Goal: Task Accomplishment & Management: Complete application form

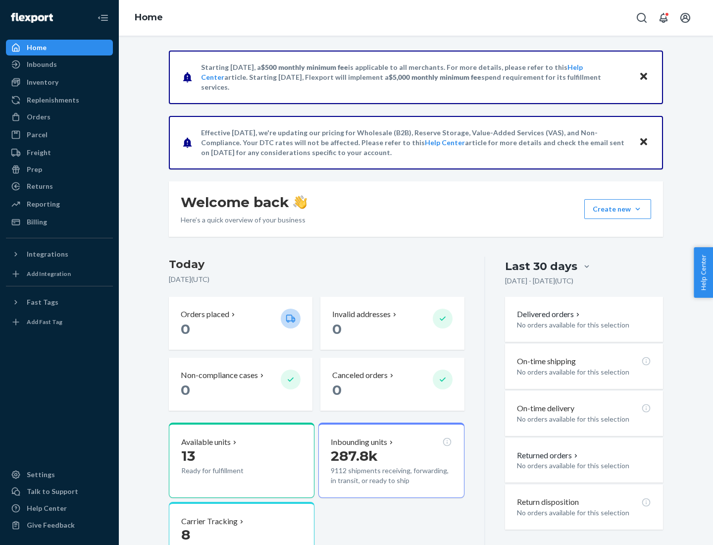
click at [52, 100] on div "Replenishments" at bounding box center [53, 100] width 52 height 10
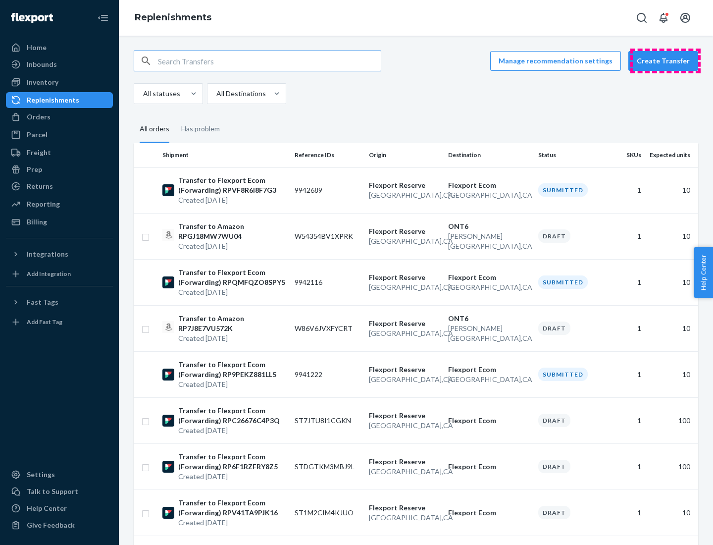
click at [666, 61] on button "Create Transfer" at bounding box center [663, 61] width 70 height 20
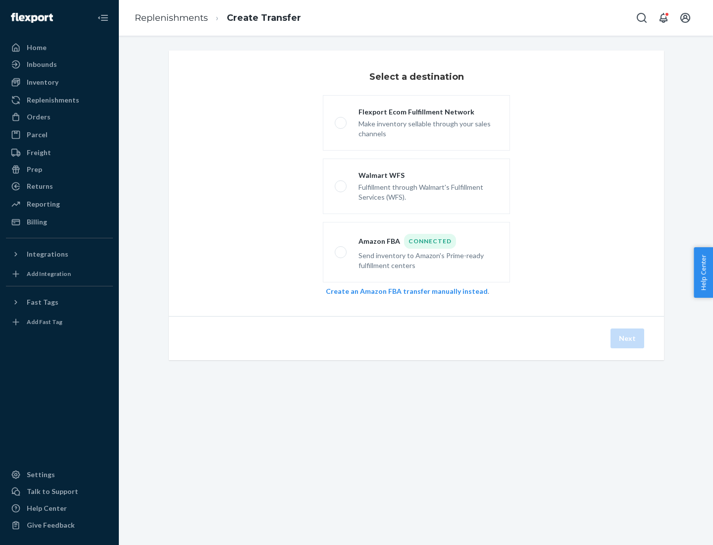
click at [402, 291] on link "Create an Amazon FBA transfer manually instead" at bounding box center [407, 291] width 162 height 8
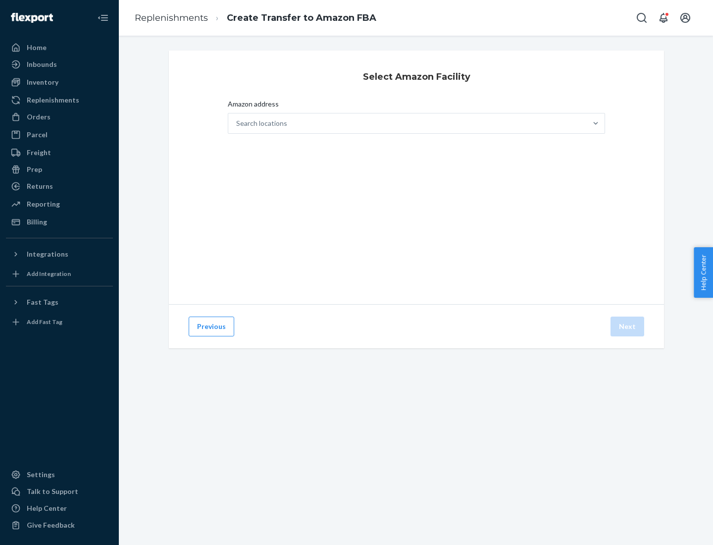
click at [408, 123] on div "Search locations" at bounding box center [407, 123] width 359 height 20
click at [237, 123] on input "Amazon address Search locations" at bounding box center [236, 123] width 1 height 10
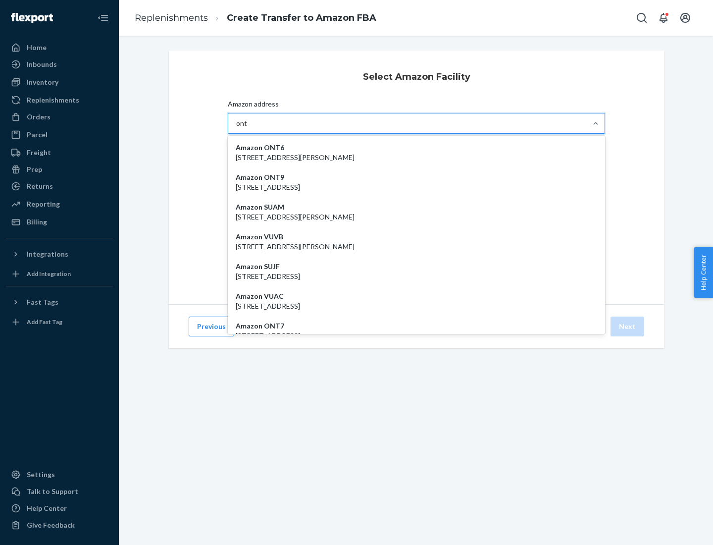
type input "ont6"
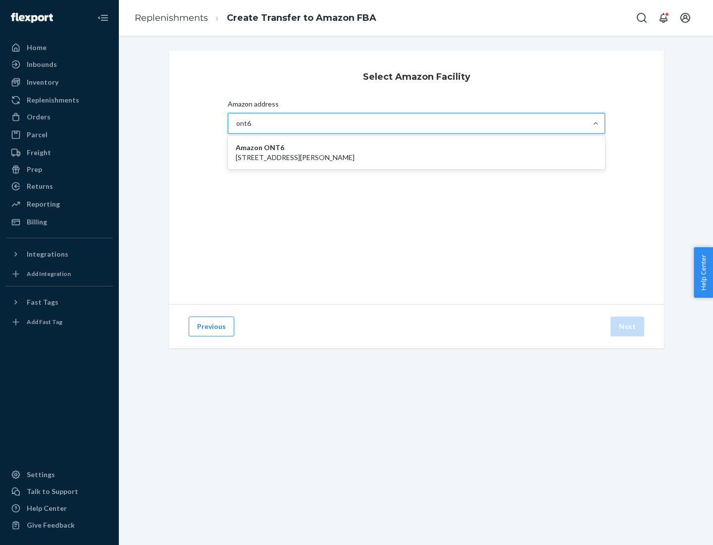
click at [416, 153] on p "[STREET_ADDRESS][PERSON_NAME]" at bounding box center [416, 158] width 361 height 10
click at [252, 128] on input "ont6" at bounding box center [243, 123] width 15 height 10
click at [628, 326] on button "Next" at bounding box center [628, 326] width 34 height 20
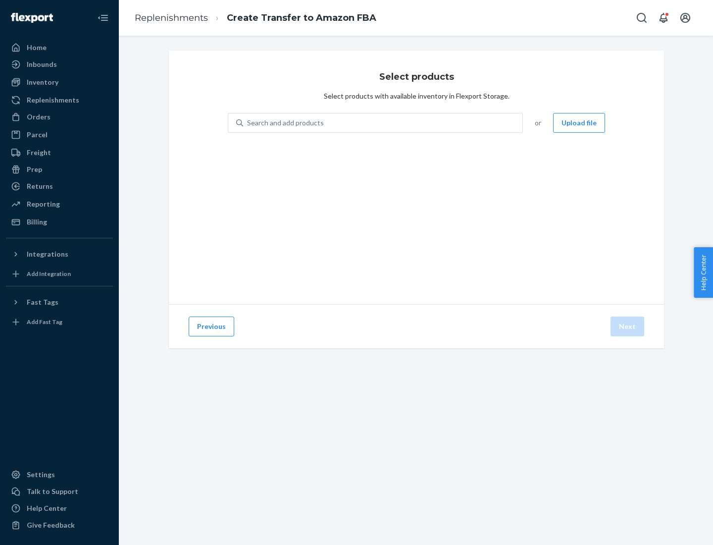
click at [383, 123] on div "Search and add products" at bounding box center [382, 123] width 279 height 18
click at [248, 123] on input "Search and add products" at bounding box center [247, 123] width 1 height 10
type input "test"
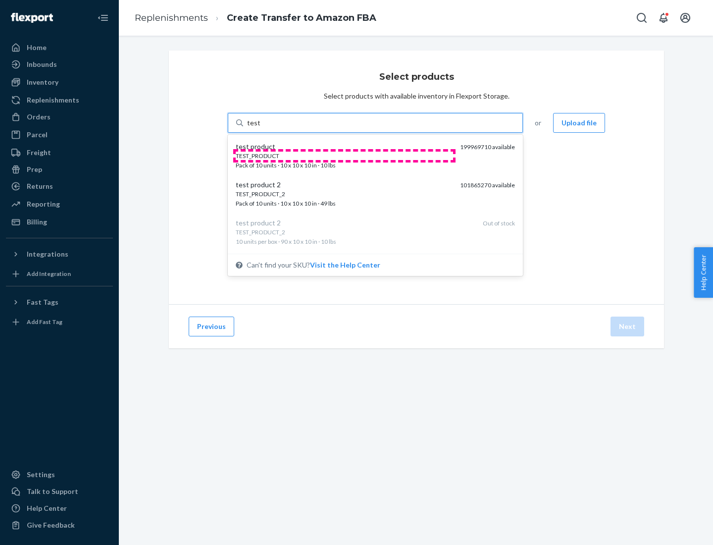
click at [344, 155] on div "TEST_PRODUCT" at bounding box center [344, 156] width 216 height 8
click at [260, 128] on input "test" at bounding box center [253, 123] width 13 height 10
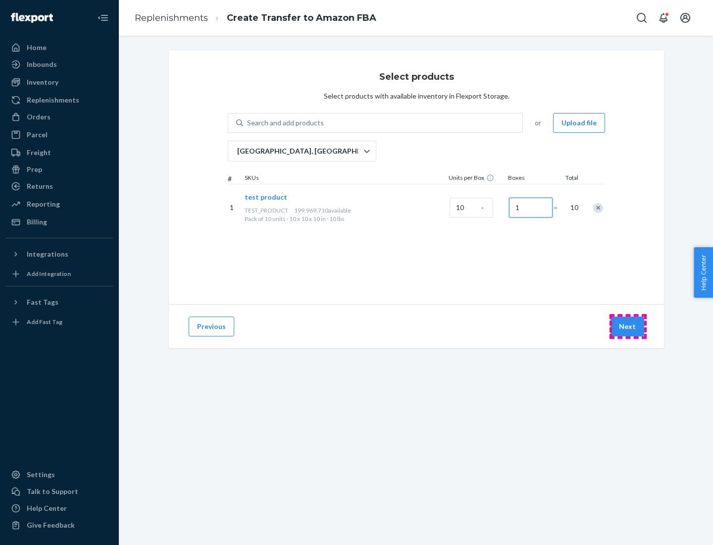
type input "1"
click at [628, 326] on button "Next" at bounding box center [628, 326] width 34 height 20
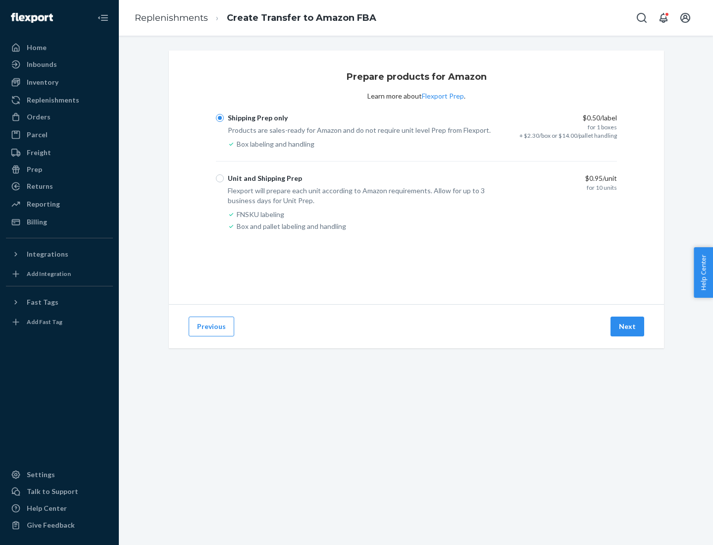
click at [263, 178] on div "Unit and Shipping Prep" at bounding box center [265, 178] width 74 height 10
click at [224, 178] on input "Unit and Shipping Prep" at bounding box center [220, 178] width 8 height 8
radio input "true"
click at [628, 326] on button "Next" at bounding box center [628, 326] width 34 height 20
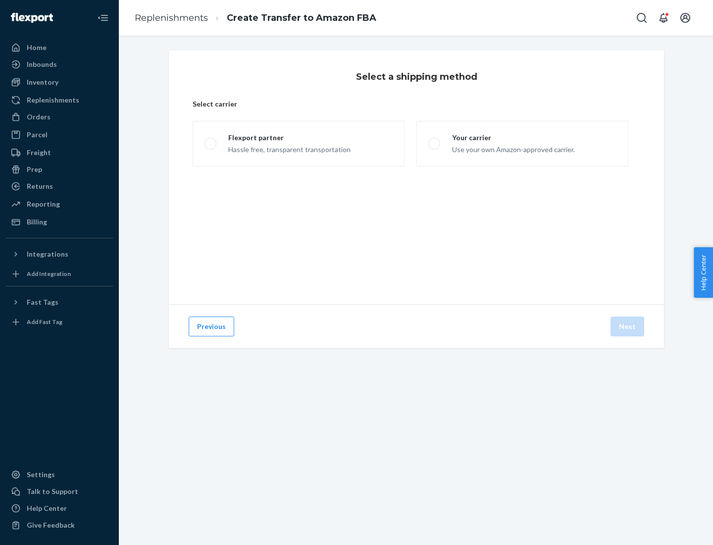
click at [513, 138] on div "Your carrier" at bounding box center [513, 138] width 123 height 10
click at [435, 141] on input "Your carrier Use your own Amazon-approved carrier." at bounding box center [431, 144] width 6 height 6
radio input "true"
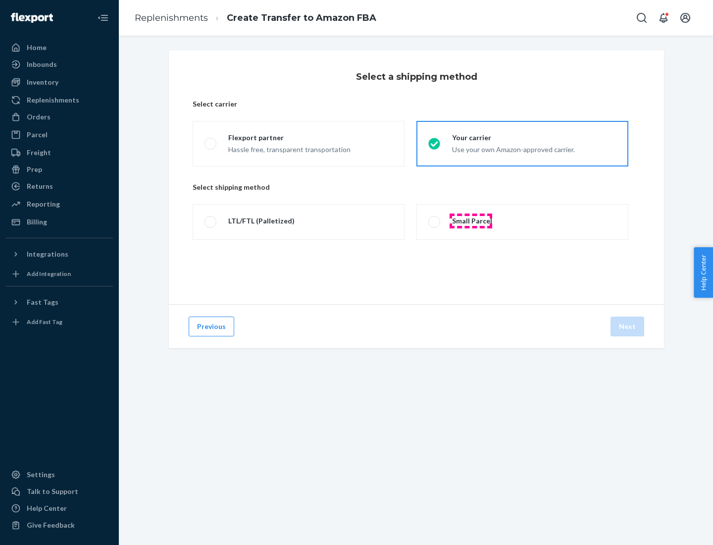
click at [471, 221] on div "Small Parcel" at bounding box center [472, 221] width 40 height 10
click at [435, 221] on input "Small Parcel" at bounding box center [431, 222] width 6 height 6
radio input "true"
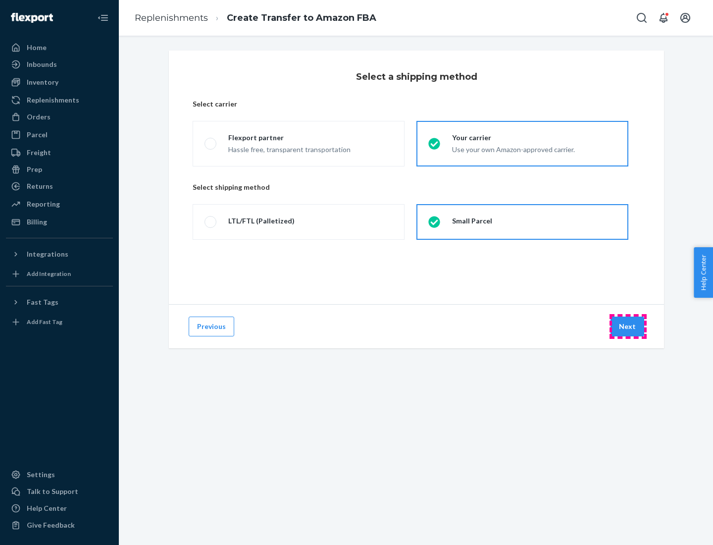
click at [628, 326] on button "Next" at bounding box center [628, 326] width 34 height 20
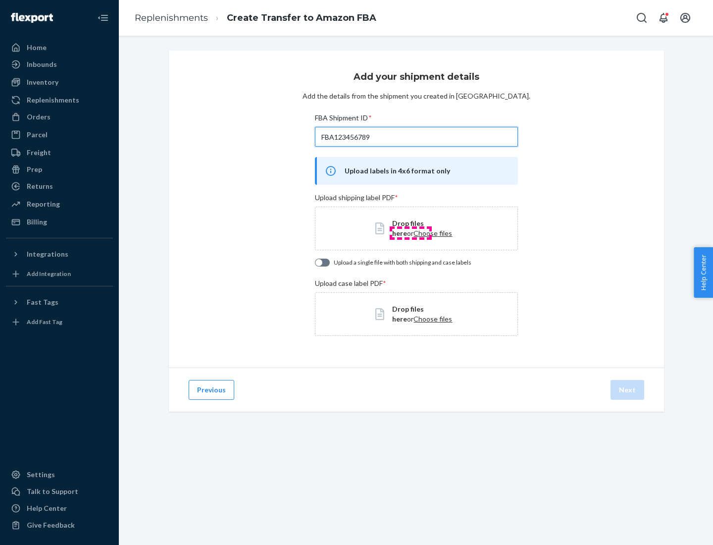
type input "FBA123456789"
click at [413, 233] on span "Choose files" at bounding box center [432, 233] width 39 height 8
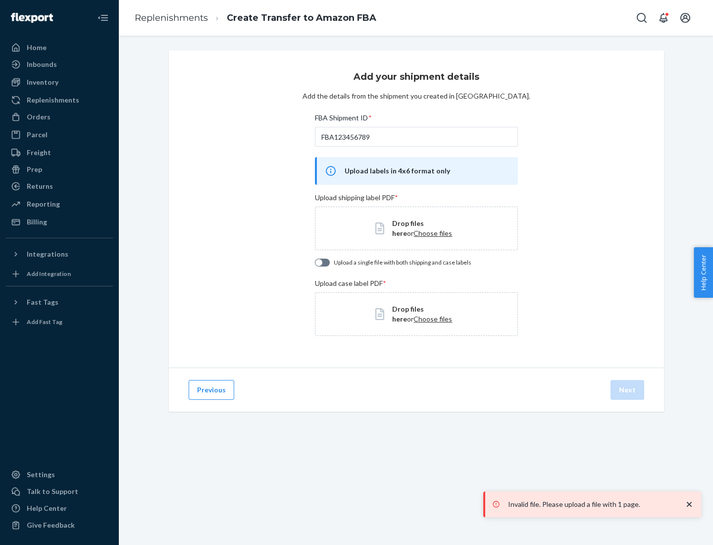
click at [416, 77] on h3 "Add your shipment details" at bounding box center [417, 76] width 126 height 13
